Goal: Task Accomplishment & Management: Manage account settings

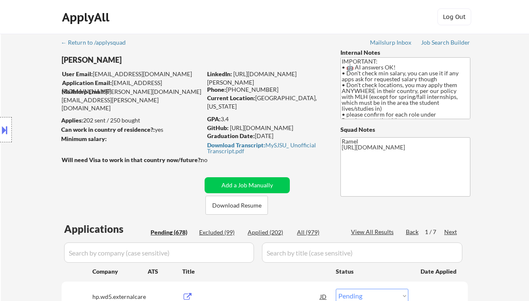
select select ""pending""
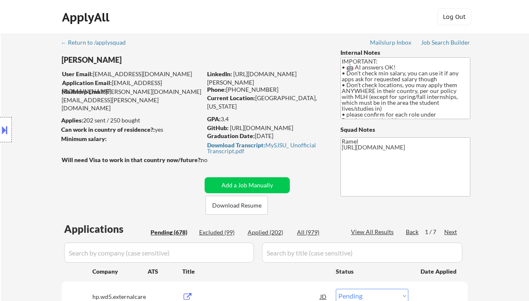
select select ""pending""
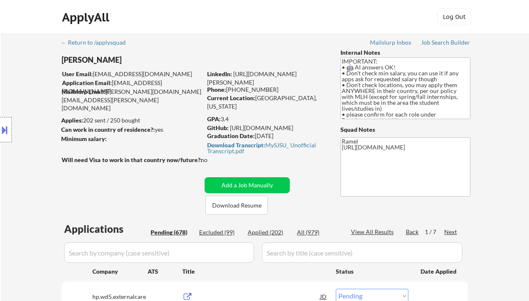
select select ""pending""
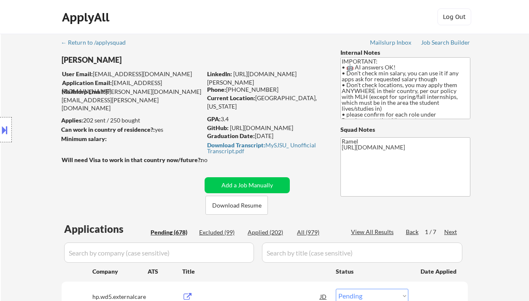
select select ""pending""
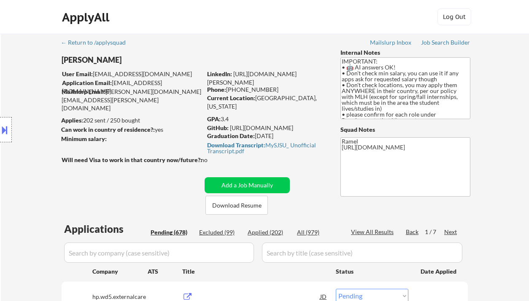
select select ""pending""
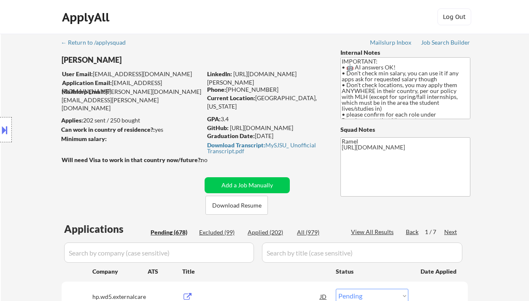
select select ""pending""
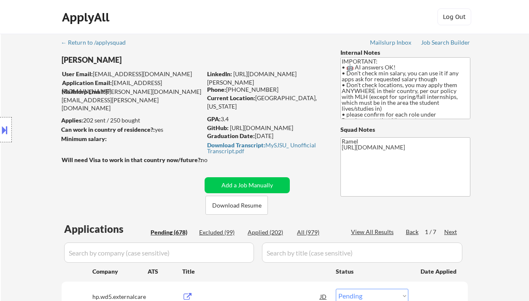
select select ""pending""
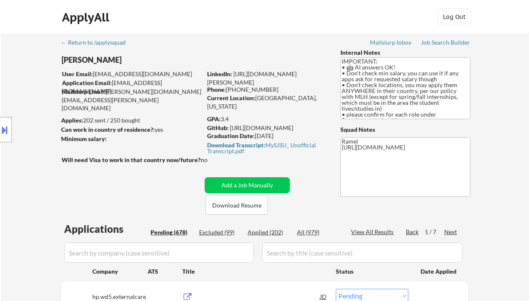
select select ""pending""
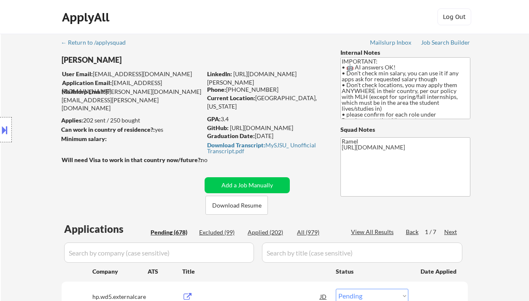
select select ""pending""
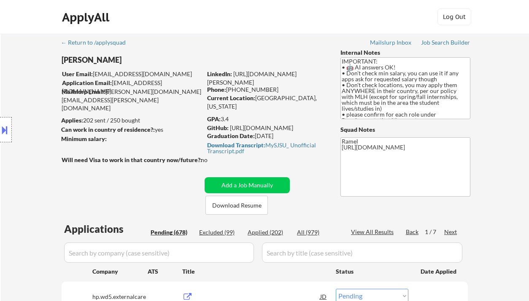
select select ""pending""
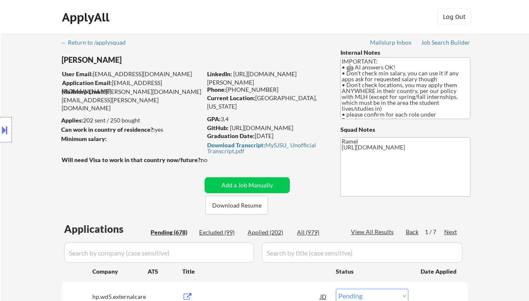
select select ""pending""
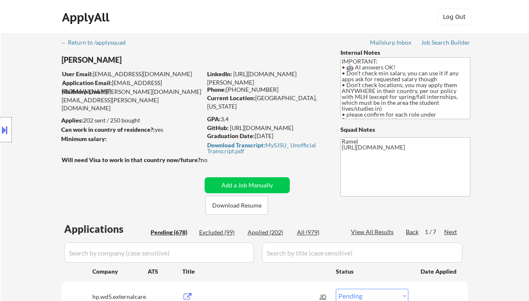
select select ""pending""
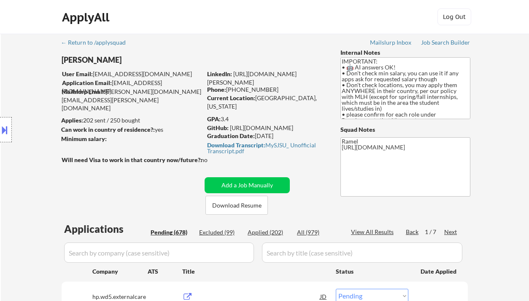
select select ""pending""
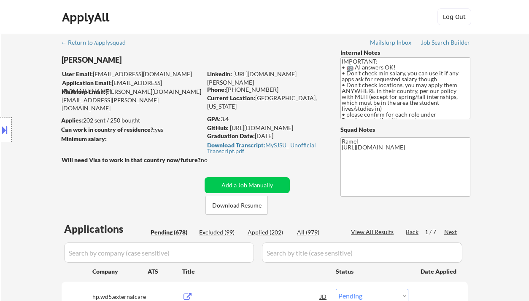
select select ""pending""
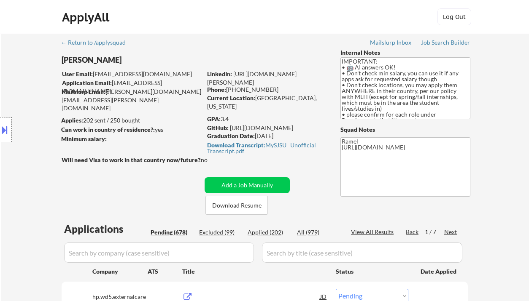
select select ""pending""
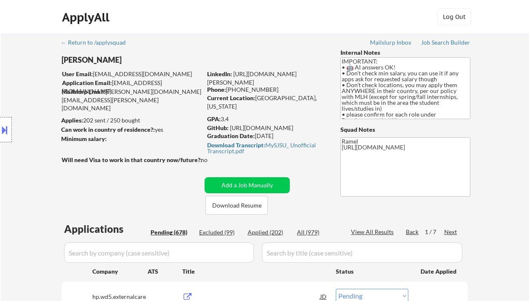
select select ""pending""
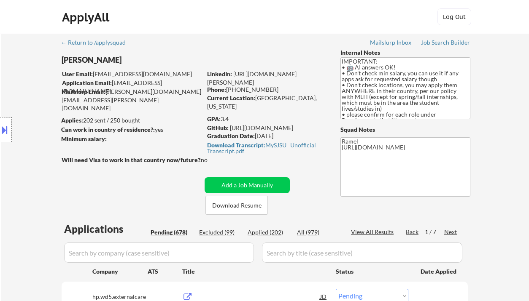
select select ""pending""
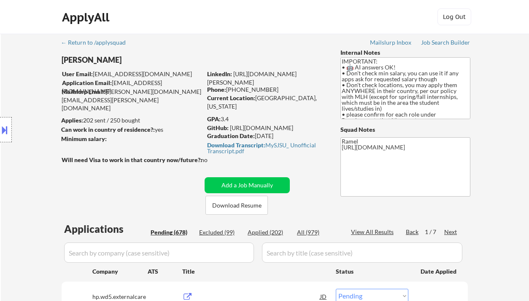
select select ""pending""
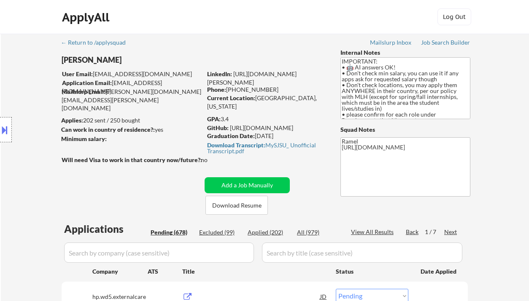
select select ""pending""
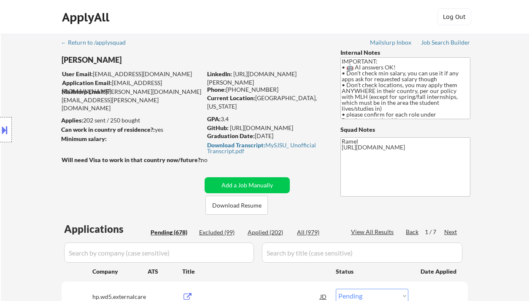
select select ""pending""
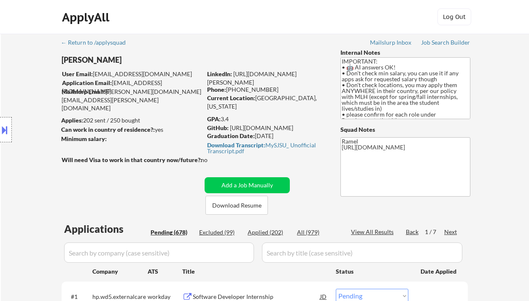
click at [15, 25] on div "ApplyAll Log Out" at bounding box center [264, 17] width 529 height 34
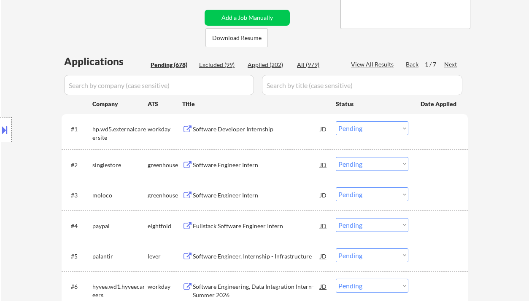
scroll to position [169, 0]
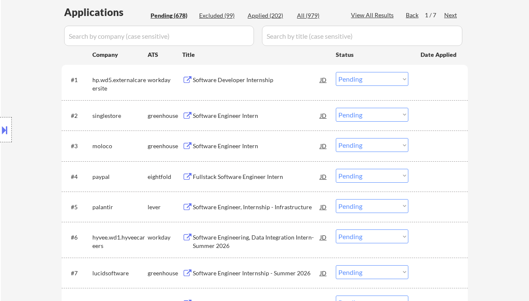
scroll to position [225, 0]
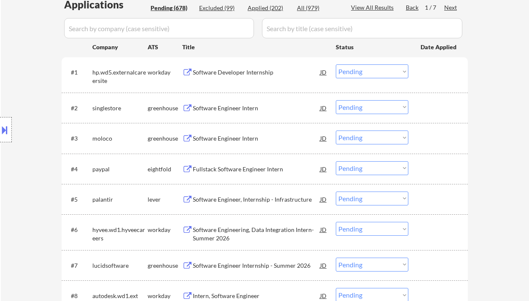
drag, startPoint x: 344, startPoint y: 110, endPoint x: 348, endPoint y: 113, distance: 5.1
click at [344, 110] on select "Choose an option... Pending Applied Excluded (Questions) Excluded (Expired) Exc…" at bounding box center [371, 107] width 72 height 14
click at [335, 100] on select "Choose an option... Pending Applied Excluded (Questions) Excluded (Expired) Exc…" at bounding box center [371, 107] width 72 height 14
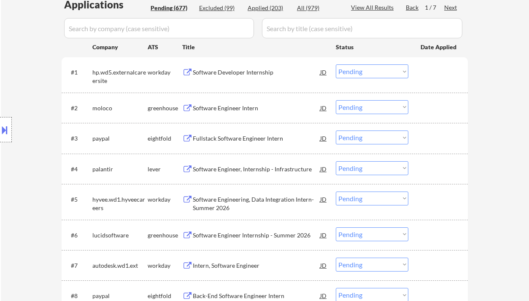
click at [3, 157] on div "Location Inclusions: country:[GEOGRAPHIC_DATA]" at bounding box center [75, 130] width 151 height 156
click at [213, 107] on div "Software Engineer Intern" at bounding box center [256, 108] width 127 height 8
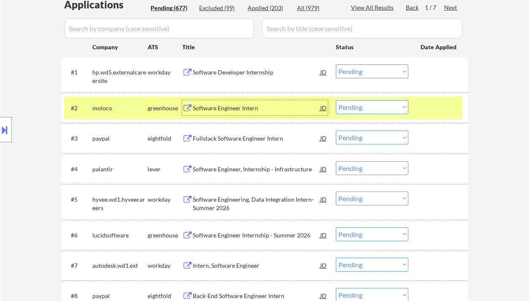
click at [368, 108] on select "Choose an option... Pending Applied Excluded (Questions) Excluded (Expired) Exc…" at bounding box center [371, 107] width 72 height 14
click at [335, 100] on select "Choose an option... Pending Applied Excluded (Questions) Excluded (Expired) Exc…" at bounding box center [371, 107] width 72 height 14
select select ""pending""
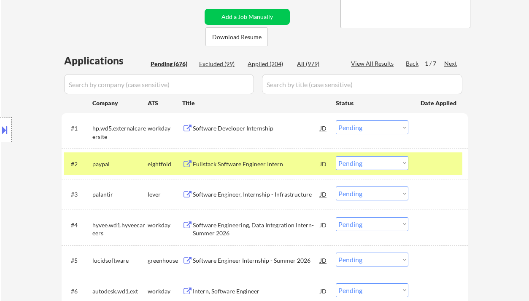
scroll to position [281, 0]
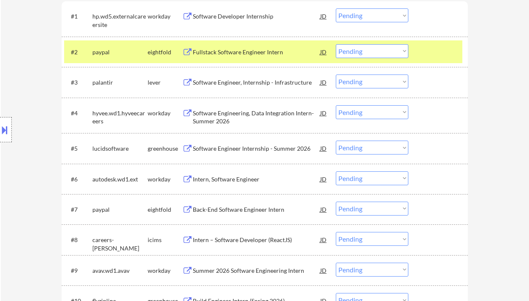
click at [229, 149] on div "Software Engineer Internship - Summer 2026" at bounding box center [256, 149] width 127 height 8
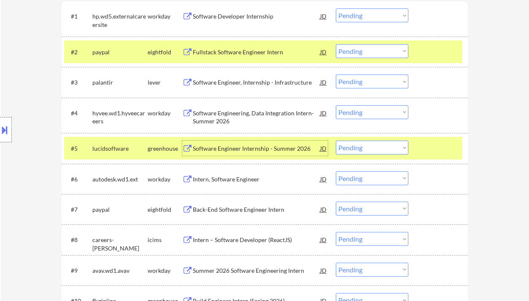
click at [352, 151] on select "Choose an option... Pending Applied Excluded (Questions) Excluded (Expired) Exc…" at bounding box center [371, 148] width 72 height 14
click at [335, 141] on select "Choose an option... Pending Applied Excluded (Questions) Excluded (Expired) Exc…" at bounding box center [371, 148] width 72 height 14
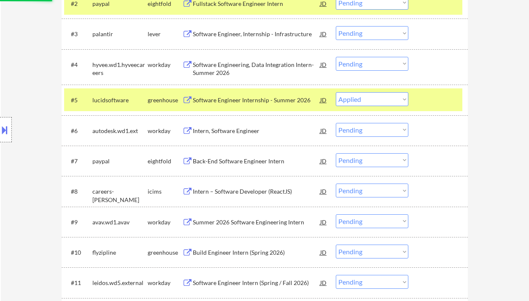
scroll to position [337, 0]
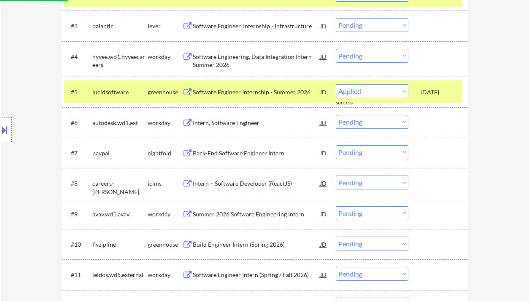
select select ""pending""
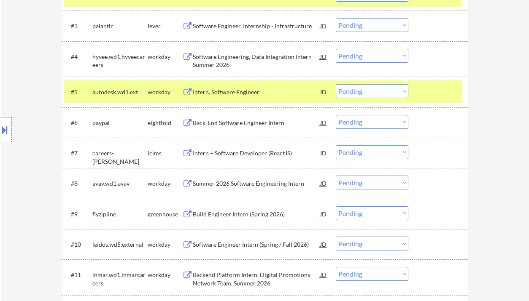
scroll to position [449, 0]
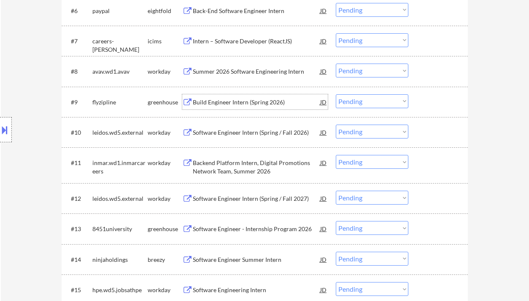
click at [232, 103] on div "Build Engineer Intern (Spring 2026)" at bounding box center [256, 102] width 127 height 8
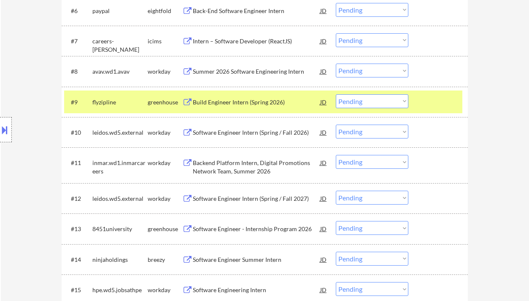
click at [7, 129] on button at bounding box center [4, 130] width 9 height 14
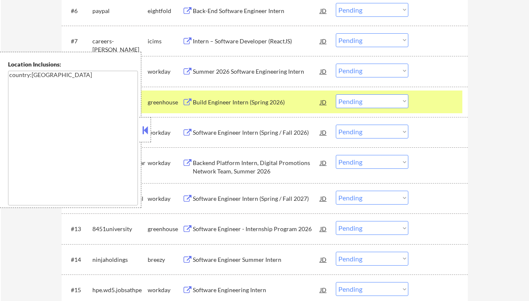
click at [143, 131] on button at bounding box center [144, 130] width 9 height 13
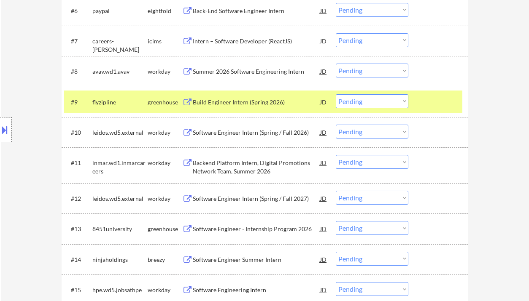
click at [357, 104] on select "Choose an option... Pending Applied Excluded (Questions) Excluded (Expired) Exc…" at bounding box center [371, 101] width 72 height 14
click at [335, 94] on select "Choose an option... Pending Applied Excluded (Questions) Excluded (Expired) Exc…" at bounding box center [371, 101] width 72 height 14
select select ""pending""
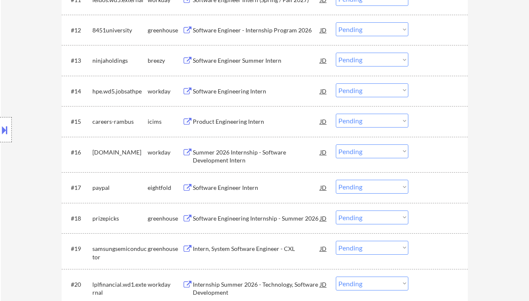
scroll to position [674, 0]
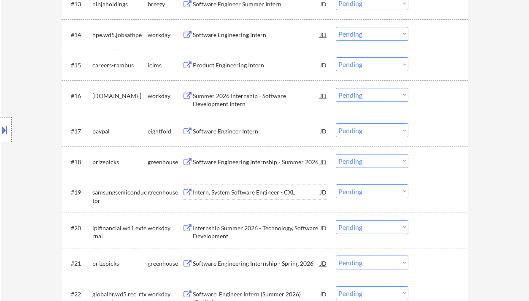
click at [229, 193] on div "Intern, System Software Engineer - CXL" at bounding box center [256, 192] width 127 height 8
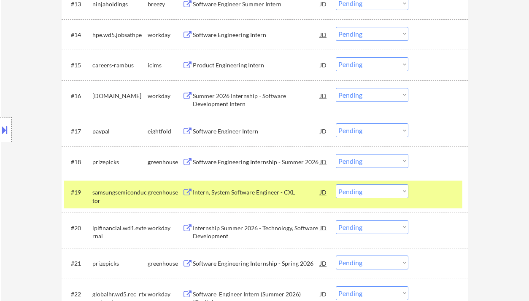
select select ""pending""
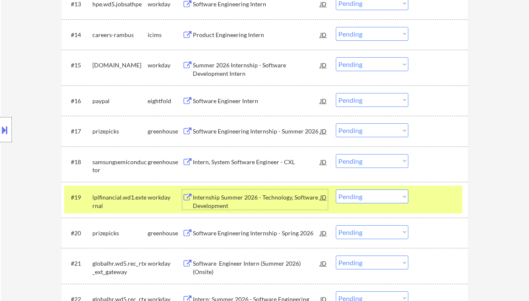
click at [354, 164] on select "Choose an option... Pending Applied Excluded (Questions) Excluded (Expired) Exc…" at bounding box center [371, 161] width 72 height 14
click at [335, 154] on select "Choose an option... Pending Applied Excluded (Questions) Excluded (Expired) Exc…" at bounding box center [371, 161] width 72 height 14
select select ""pending""
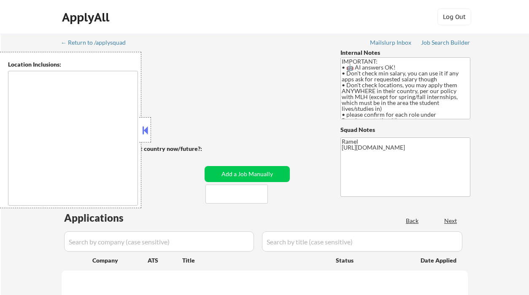
select select ""pending""
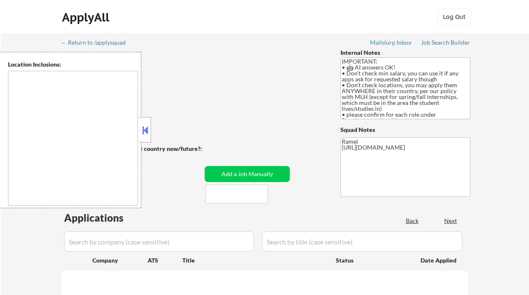
select select ""pending""
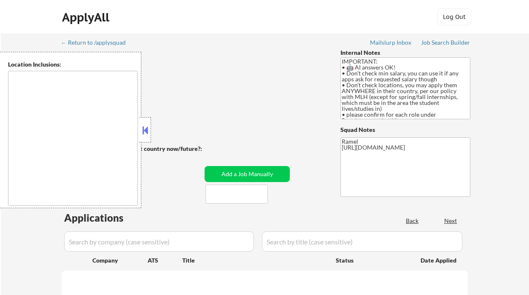
select select ""pending""
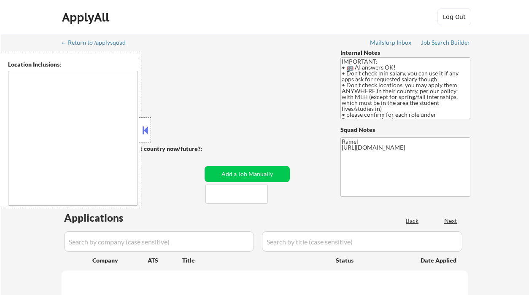
select select ""pending""
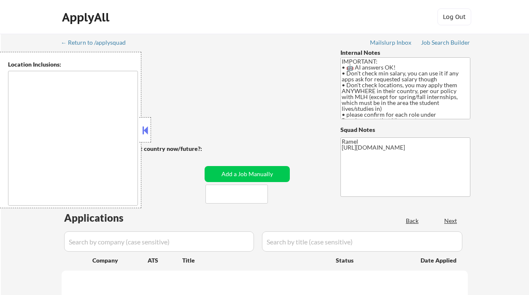
select select ""pending""
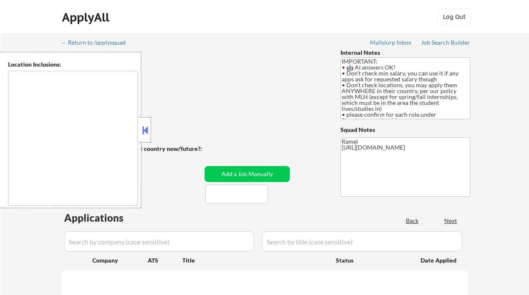
select select ""pending""
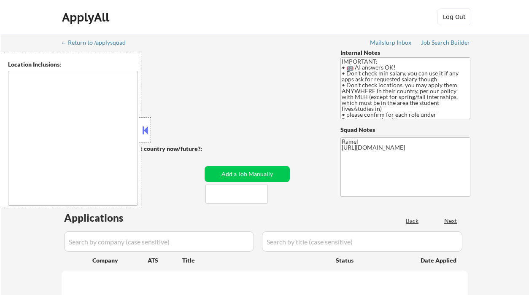
select select ""pending""
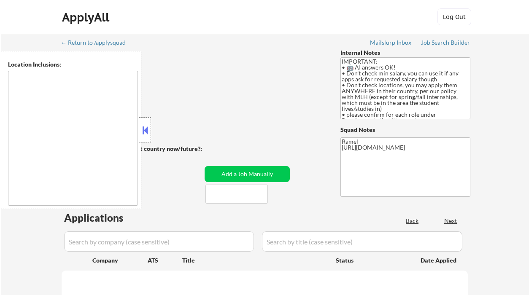
select select ""pending""
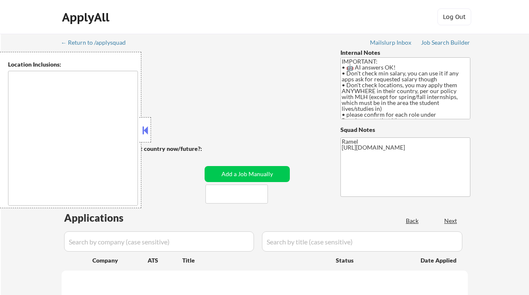
select select ""pending""
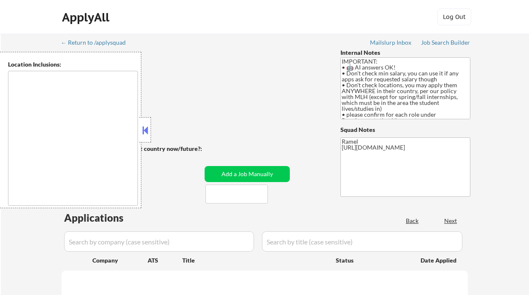
select select ""pending""
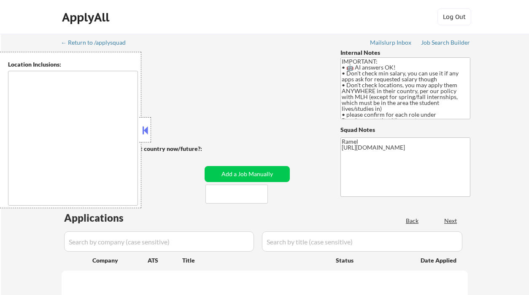
select select ""pending""
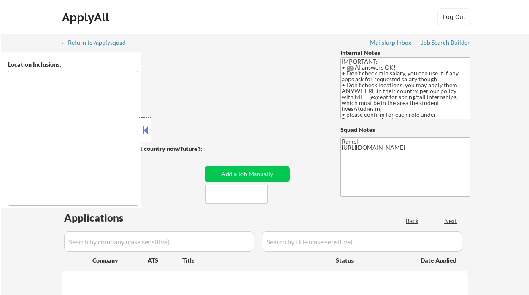
select select ""pending""
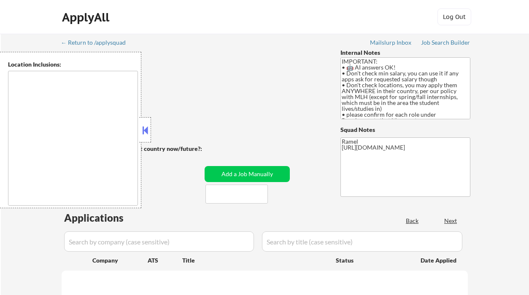
select select ""pending""
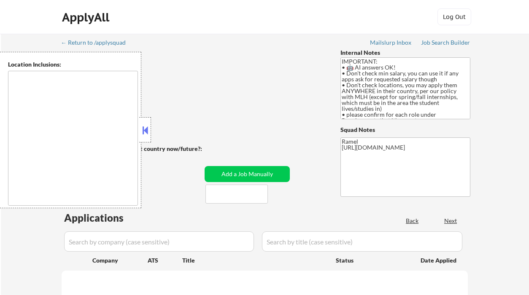
select select ""pending""
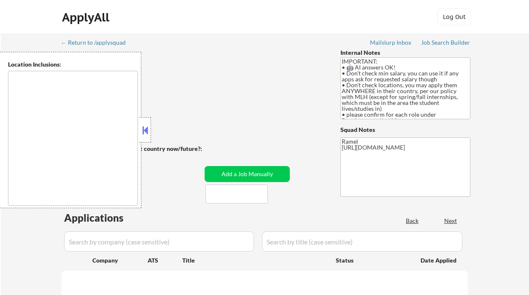
select select ""pending""
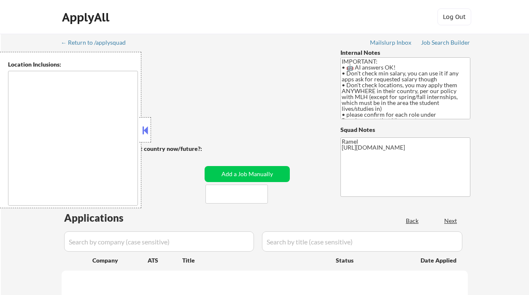
select select ""pending""
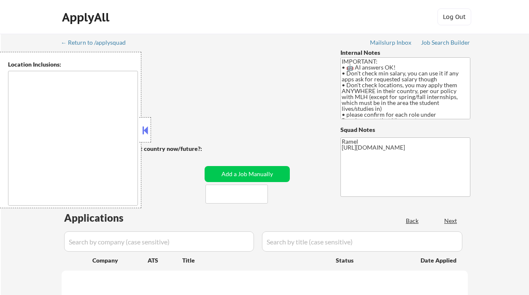
select select ""pending""
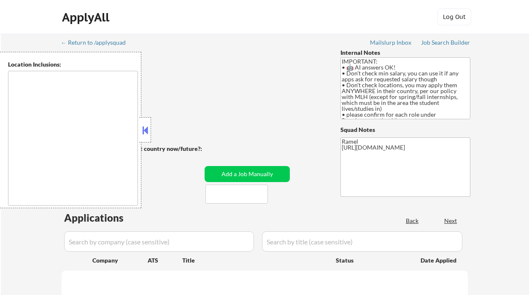
select select ""pending""
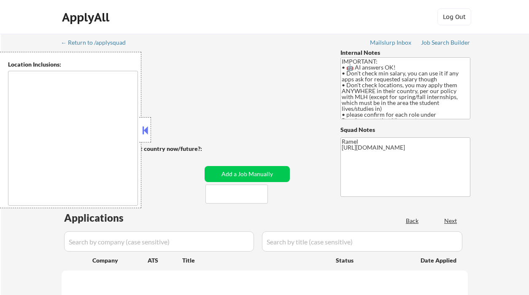
select select ""pending""
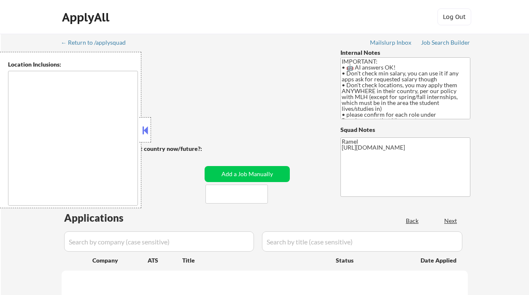
select select ""pending""
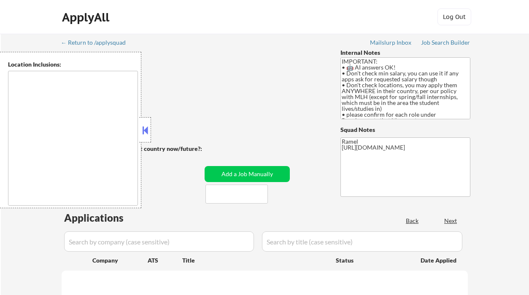
select select ""pending""
type textarea "country:[GEOGRAPHIC_DATA]"
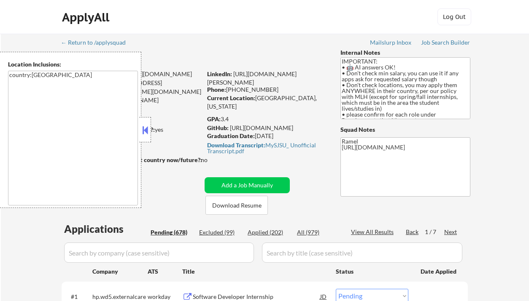
click at [146, 127] on button at bounding box center [144, 130] width 9 height 13
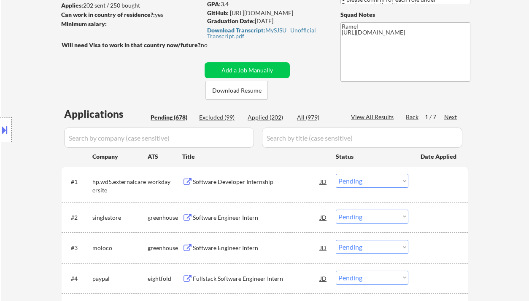
scroll to position [169, 0]
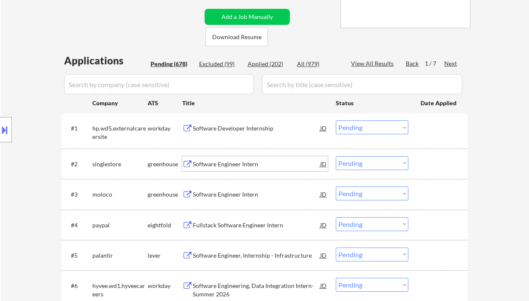
click at [230, 164] on div "Software Engineer Intern" at bounding box center [256, 164] width 127 height 8
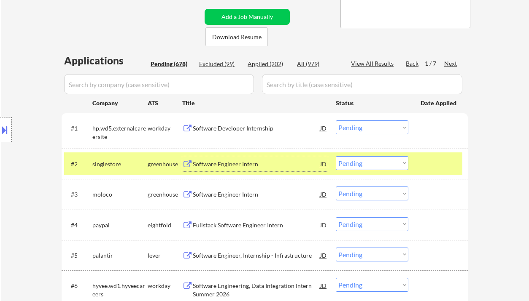
drag, startPoint x: 272, startPoint y: 63, endPoint x: 296, endPoint y: 11, distance: 57.0
click at [272, 63] on div "Applied (202)" at bounding box center [268, 64] width 42 height 8
select select ""applied""
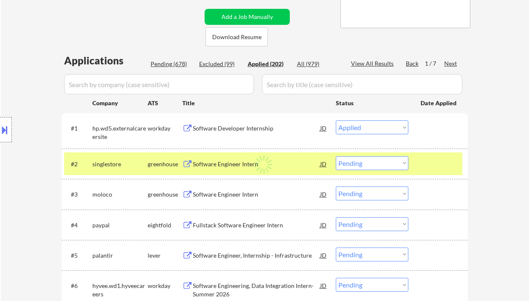
select select ""applied""
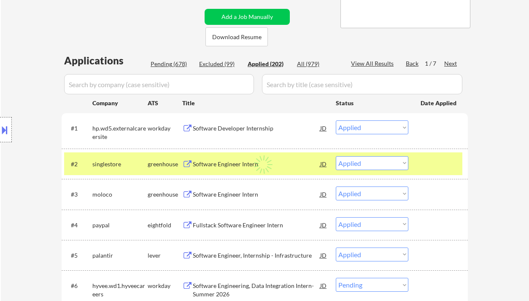
select select ""applied""
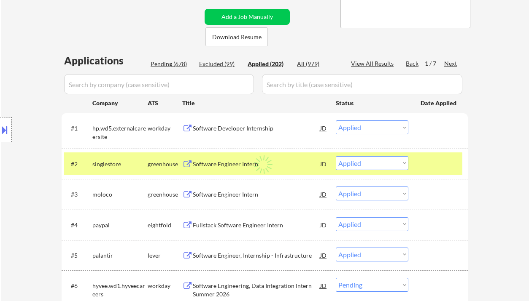
select select ""applied""
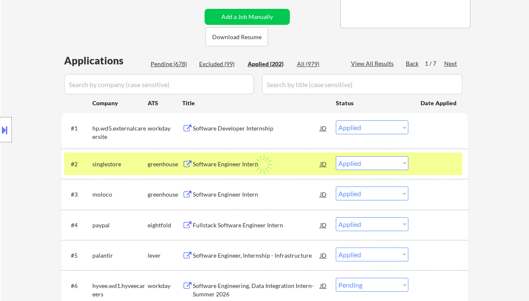
select select ""applied""
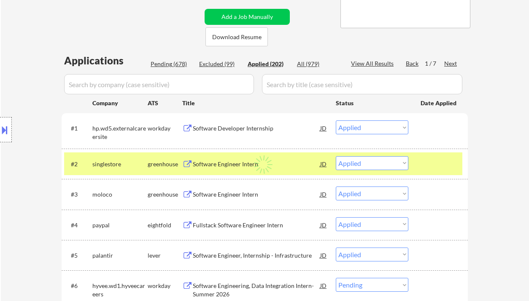
select select ""applied""
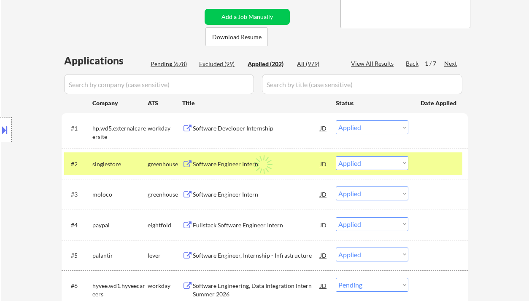
select select ""applied""
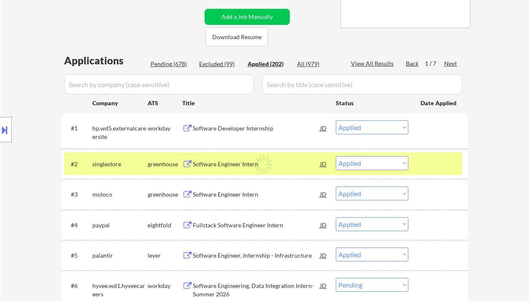
select select ""applied""
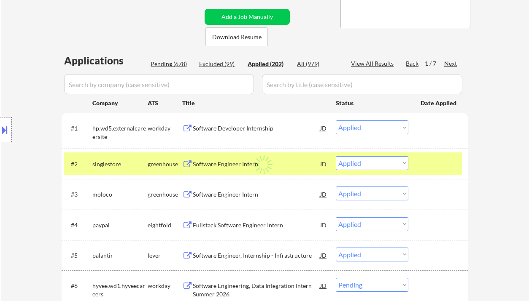
select select ""applied""
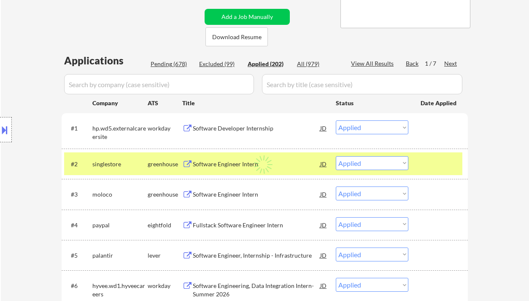
select select ""applied""
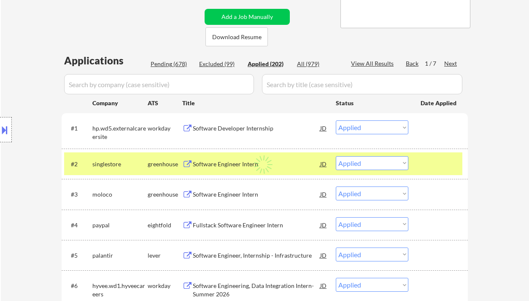
select select ""applied""
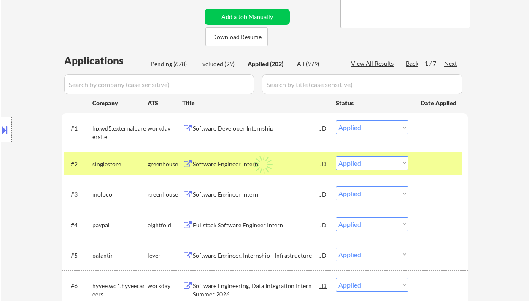
select select ""applied""
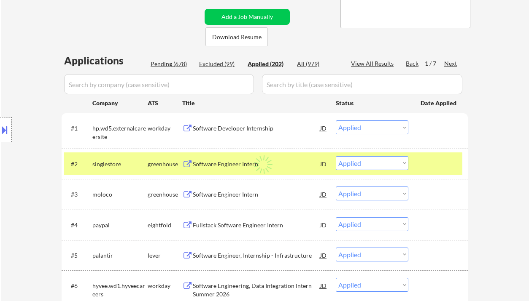
select select ""applied""
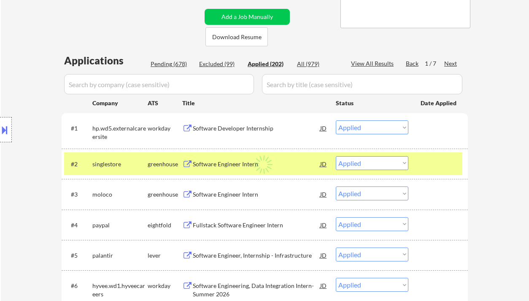
select select ""applied""
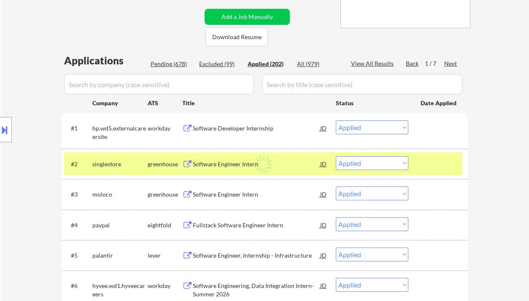
select select ""applied""
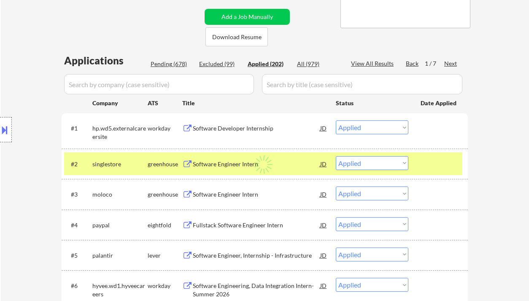
select select ""applied""
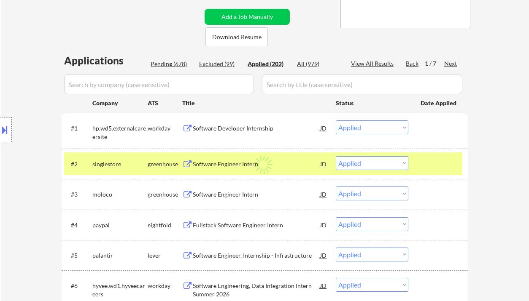
select select ""applied""
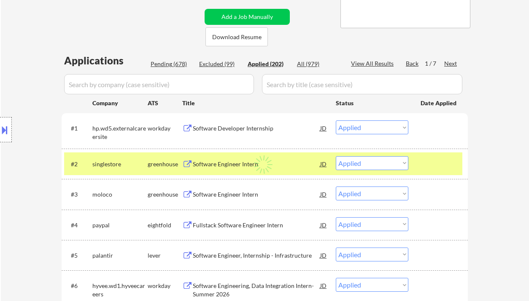
select select ""applied""
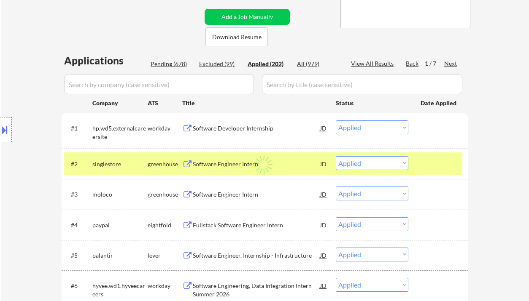
select select ""applied""
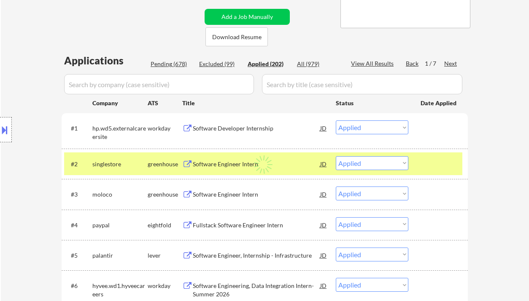
select select ""applied""
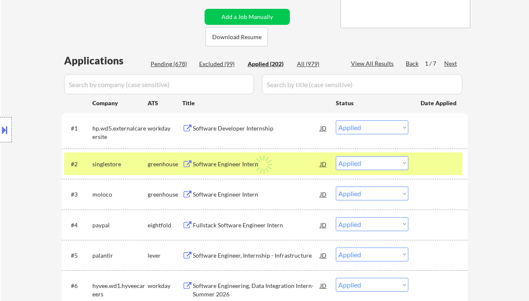
select select ""applied""
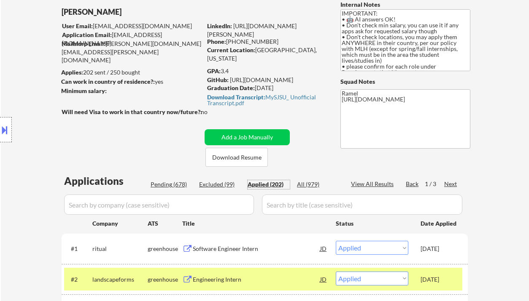
scroll to position [56, 0]
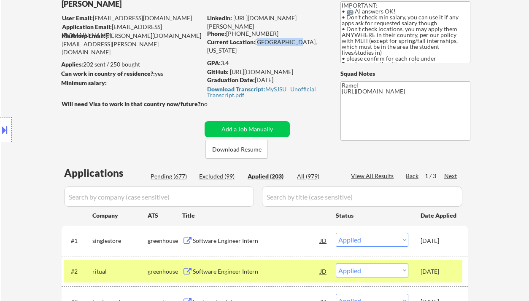
drag, startPoint x: 257, startPoint y: 39, endPoint x: 287, endPoint y: 43, distance: 30.1
click at [287, 43] on div "Current Location: San Jose, California" at bounding box center [266, 46] width 119 height 16
copy div "San Jose, Ca"
click at [373, 175] on div "View All Results" at bounding box center [373, 176] width 45 height 8
